Goal: Task Accomplishment & Management: Manage account settings

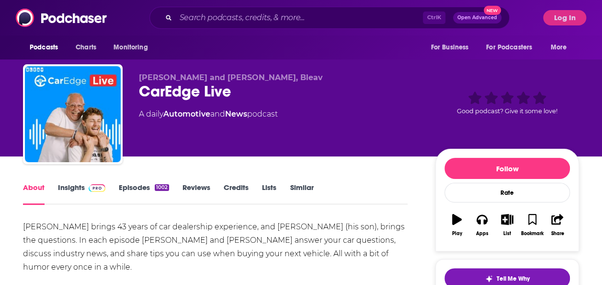
click at [73, 186] on link "Insights" at bounding box center [81, 194] width 47 height 22
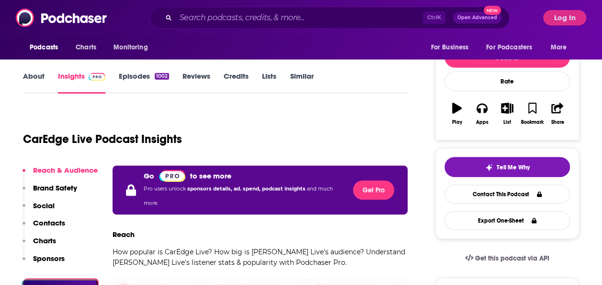
scroll to position [106, 0]
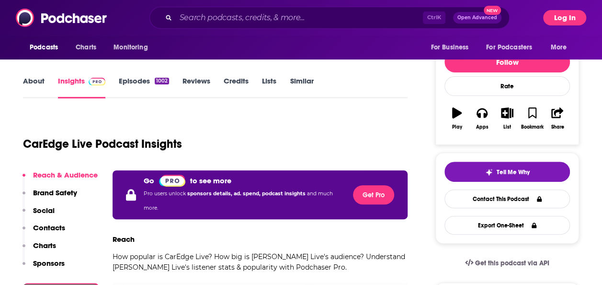
click at [571, 13] on button "Log In" at bounding box center [564, 17] width 43 height 15
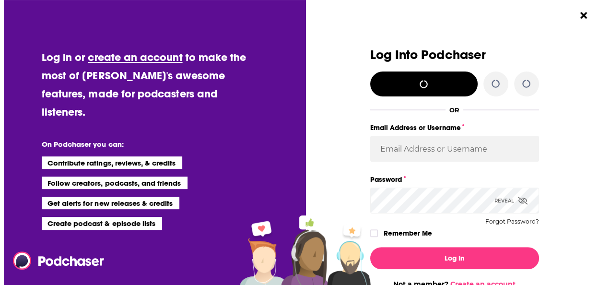
scroll to position [0, 0]
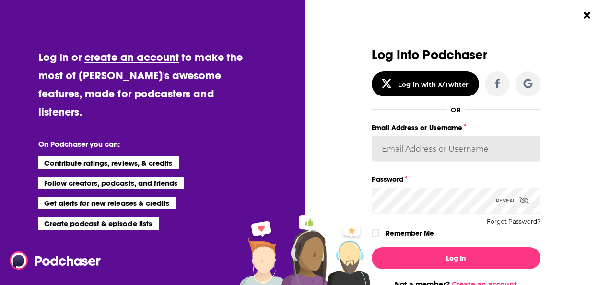
click at [424, 149] on input "Email Address or Username" at bounding box center [455, 149] width 169 height 26
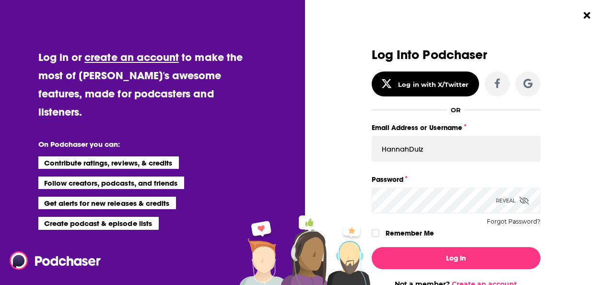
click at [364, 197] on div "Dialog" at bounding box center [287, 168] width 169 height 240
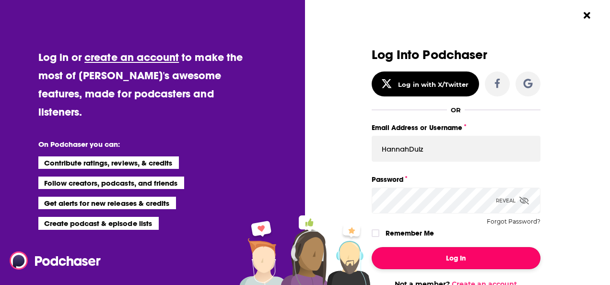
click at [433, 265] on button "Log In" at bounding box center [455, 258] width 169 height 22
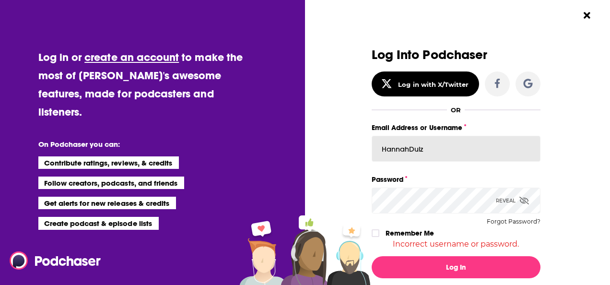
click at [429, 153] on input "HannahDulz" at bounding box center [455, 149] width 169 height 26
type input "HannahDulzo1"
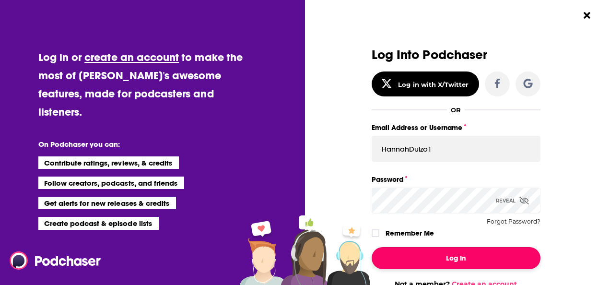
click at [440, 263] on button "Log In" at bounding box center [455, 258] width 169 height 22
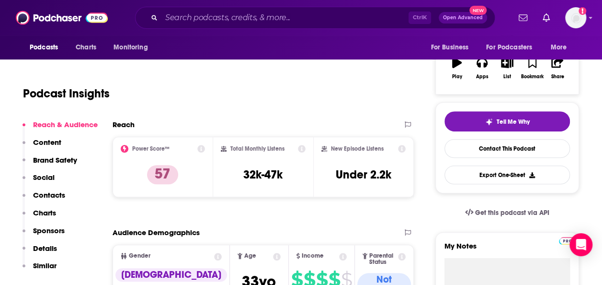
scroll to position [150, 0]
